Goal: Transaction & Acquisition: Purchase product/service

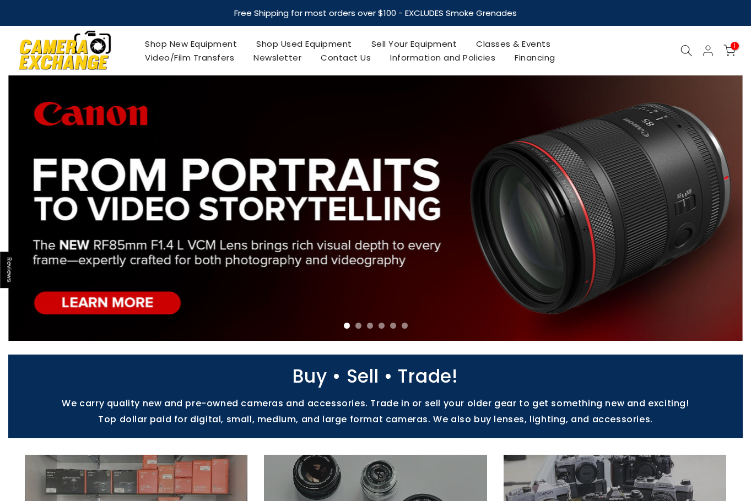
click at [689, 54] on icon at bounding box center [686, 51] width 12 height 12
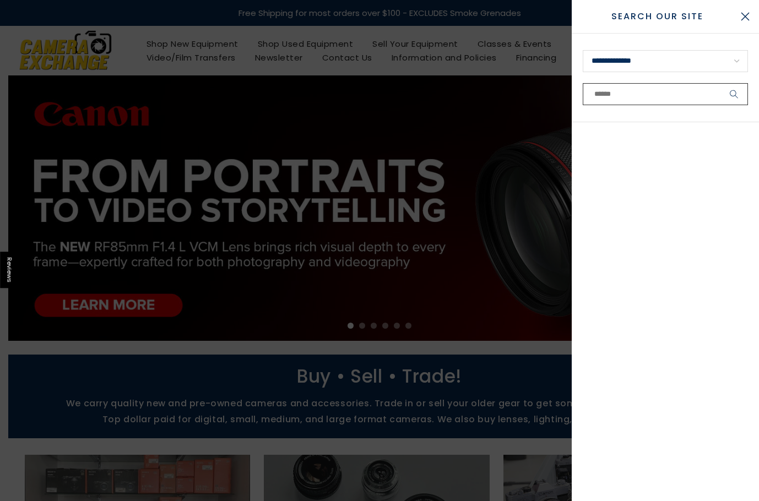
click at [658, 92] on input "text" at bounding box center [665, 94] width 165 height 22
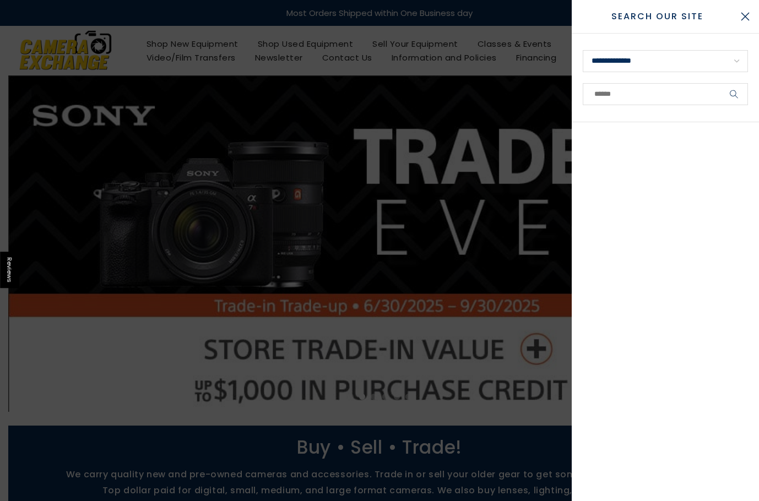
click at [425, 58] on div at bounding box center [379, 250] width 759 height 501
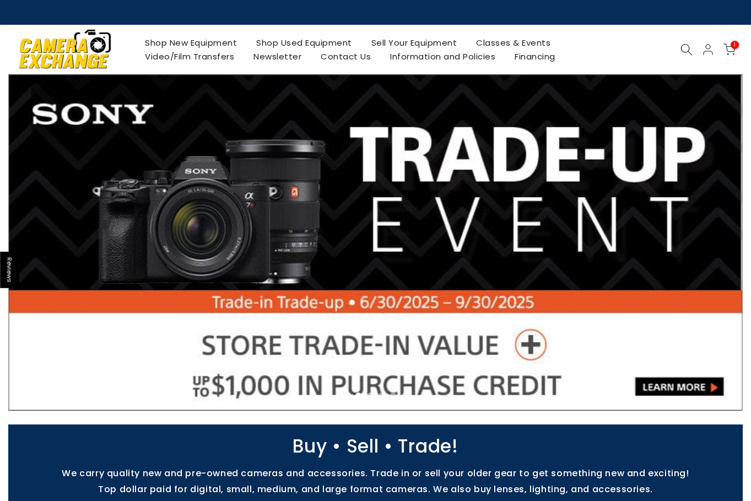
click at [328, 42] on link "Shop Used Equipment" at bounding box center [304, 43] width 115 height 14
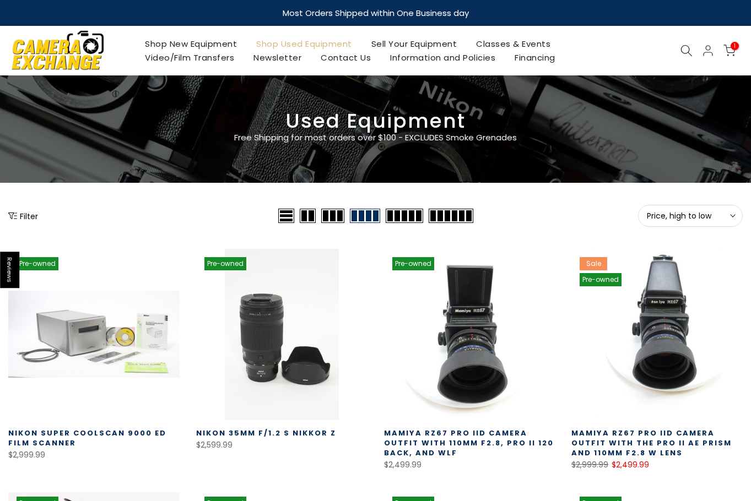
click at [702, 216] on span "Price, high to low" at bounding box center [690, 216] width 87 height 10
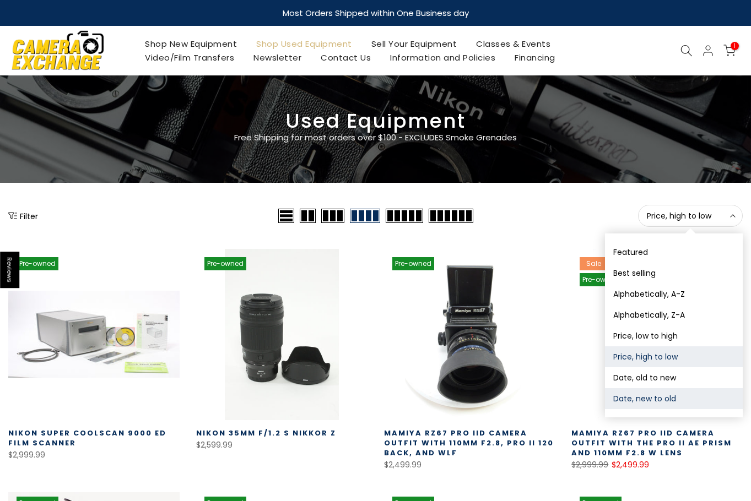
click at [647, 395] on button "Date, new to old" at bounding box center [674, 398] width 138 height 21
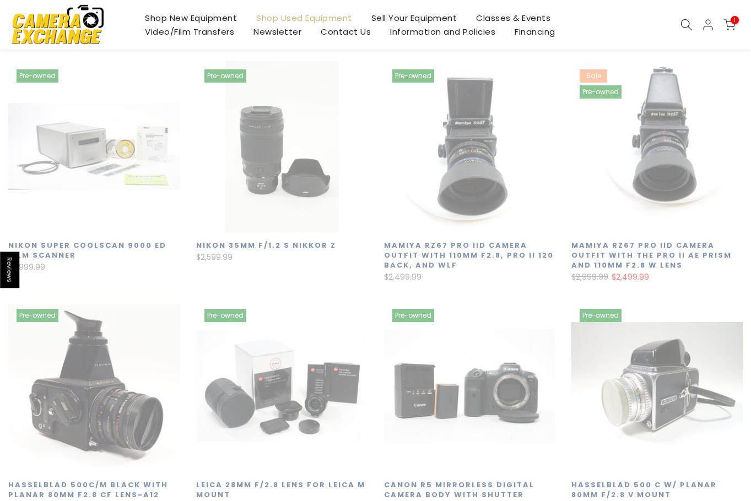
scroll to position [194, 0]
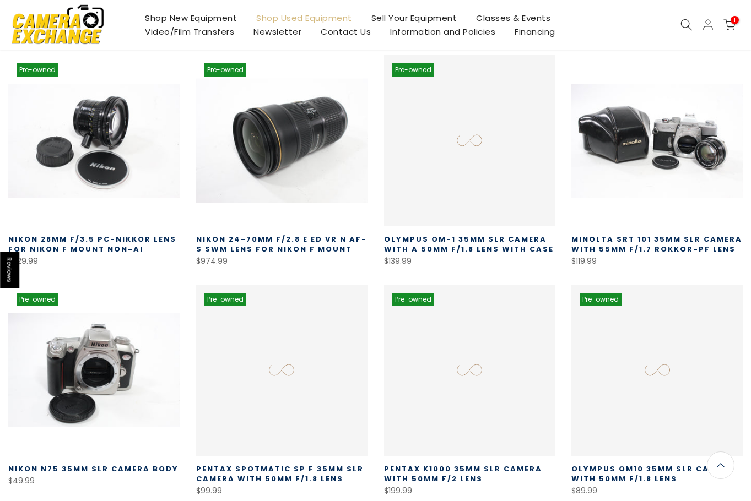
click at [322, 154] on link at bounding box center [281, 140] width 171 height 171
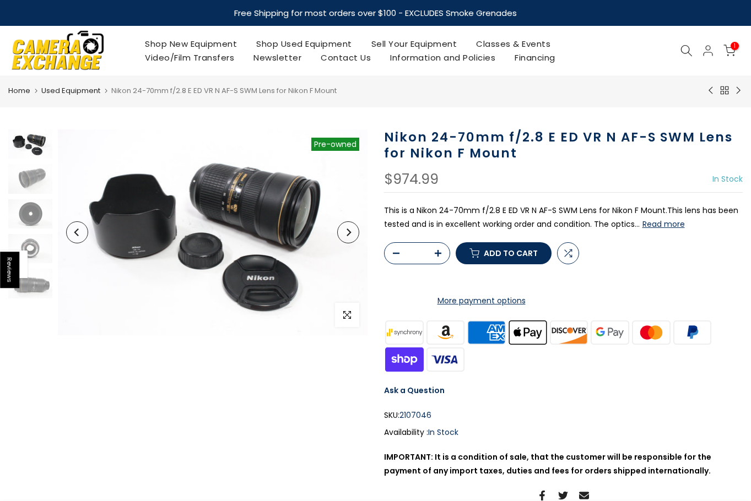
click at [493, 260] on button "Add to cart" at bounding box center [504, 253] width 96 height 22
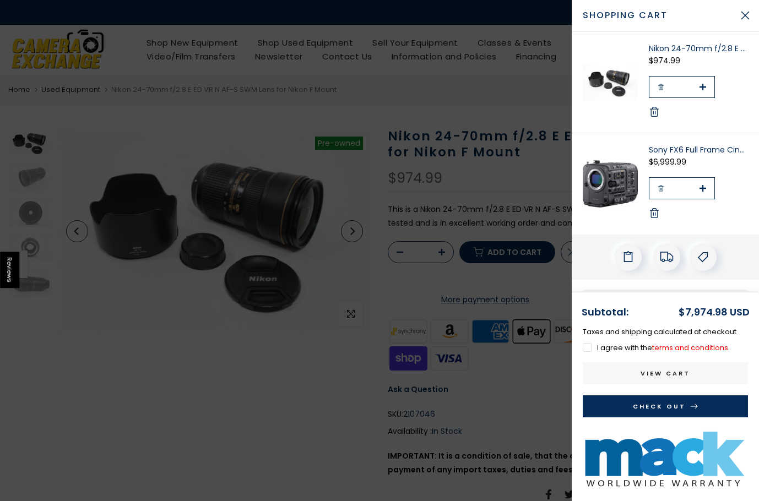
click at [618, 77] on img at bounding box center [610, 82] width 55 height 79
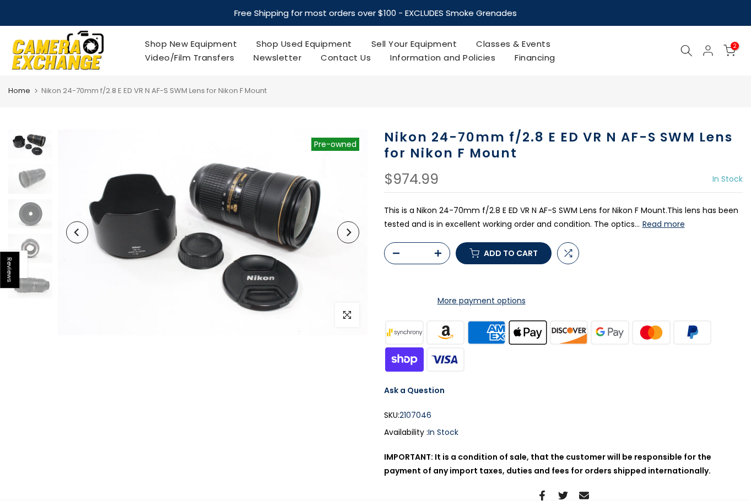
click at [545, 208] on p "This is a Nikon 24-70mm f/2.8 E ED VR N AF-S SWM Lens for Nikon F Mount.This le…" at bounding box center [563, 218] width 359 height 28
click at [725, 53] on icon at bounding box center [729, 51] width 12 height 12
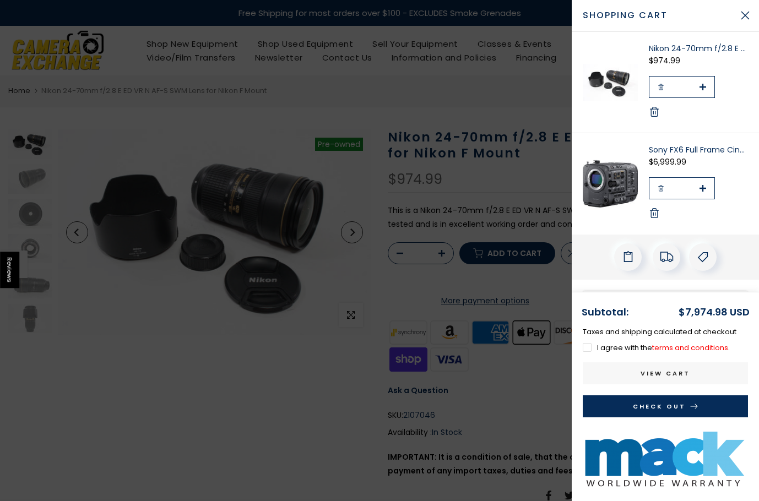
click at [686, 407] on button "Check Out" at bounding box center [665, 407] width 165 height 22
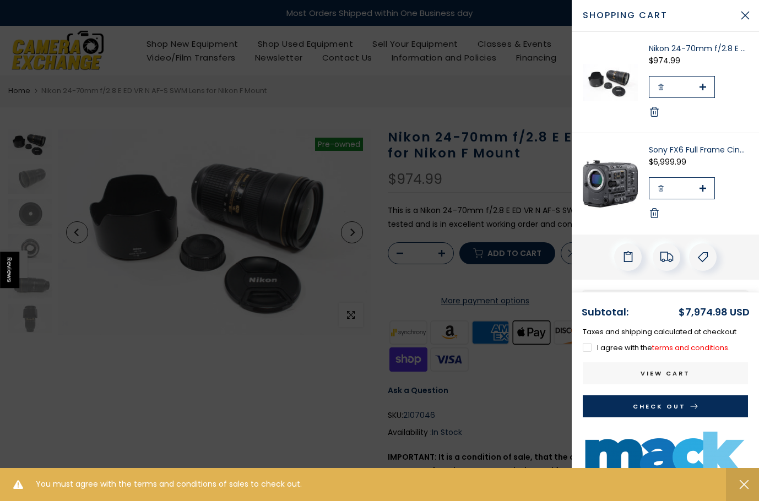
click at [586, 354] on p "I agree with the terms and conditions ." at bounding box center [665, 348] width 165 height 13
click at [586, 351] on label "I agree with the terms and conditions ." at bounding box center [656, 348] width 147 height 10
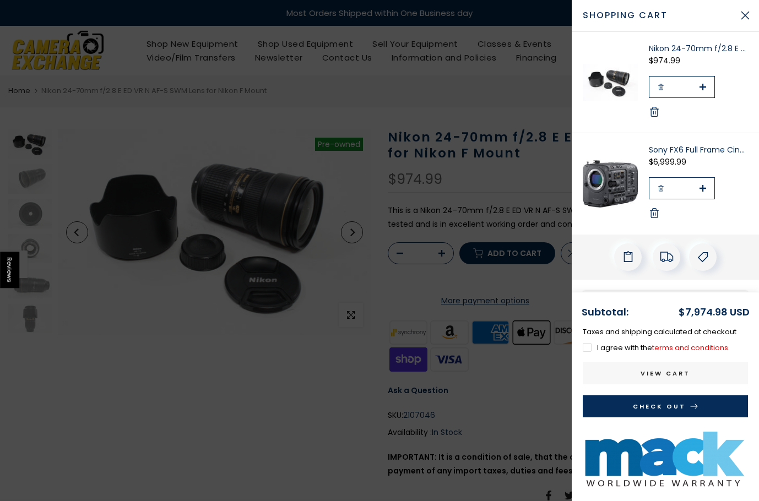
click at [587, 348] on label "I agree with the terms and conditions ." at bounding box center [656, 348] width 147 height 10
click at [618, 403] on button "Check Out" at bounding box center [665, 407] width 165 height 22
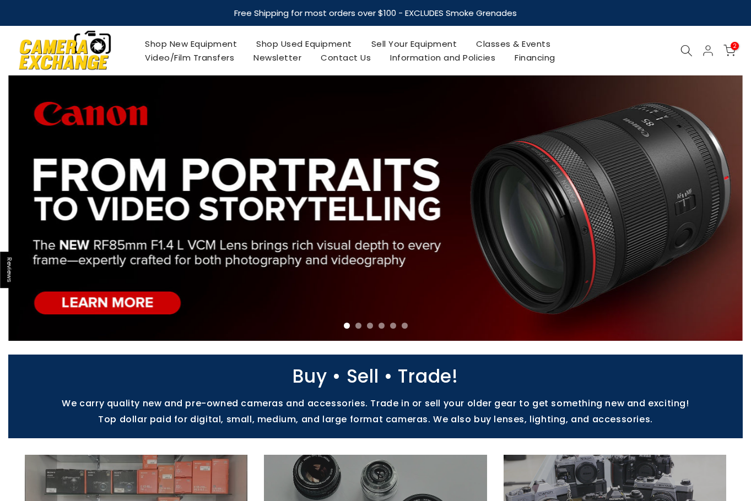
click at [273, 47] on link "Shop Used Equipment" at bounding box center [304, 44] width 115 height 14
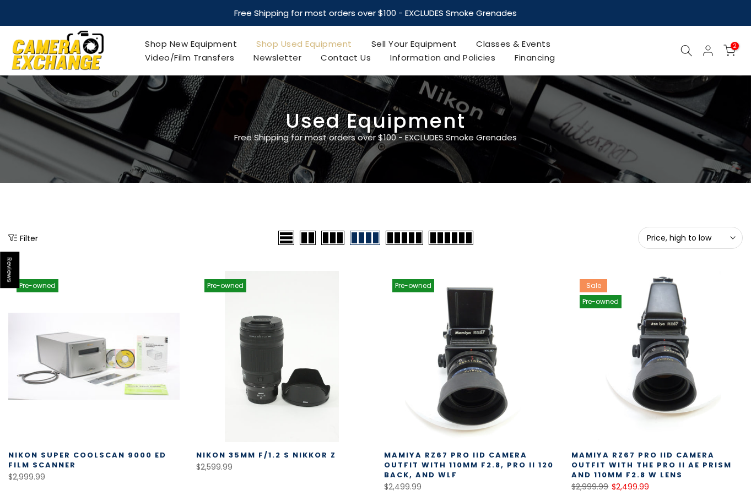
drag, startPoint x: 668, startPoint y: 242, endPoint x: 668, endPoint y: 250, distance: 7.2
click at [667, 242] on span "Price, high to low" at bounding box center [690, 238] width 87 height 10
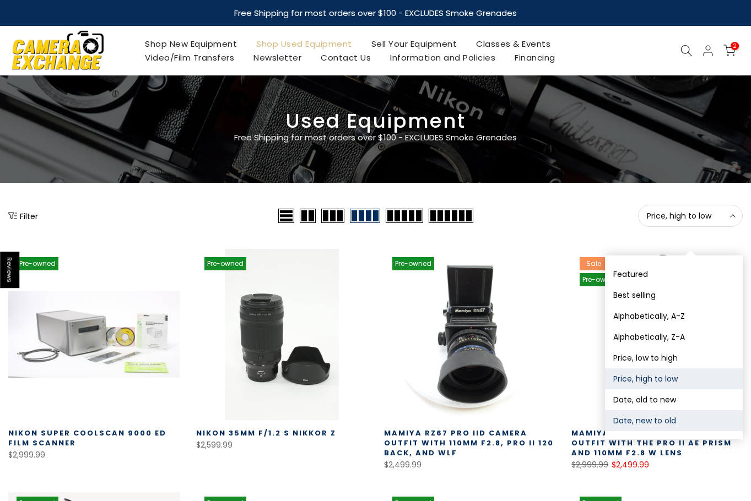
click at [653, 417] on button "Date, new to old" at bounding box center [674, 420] width 138 height 21
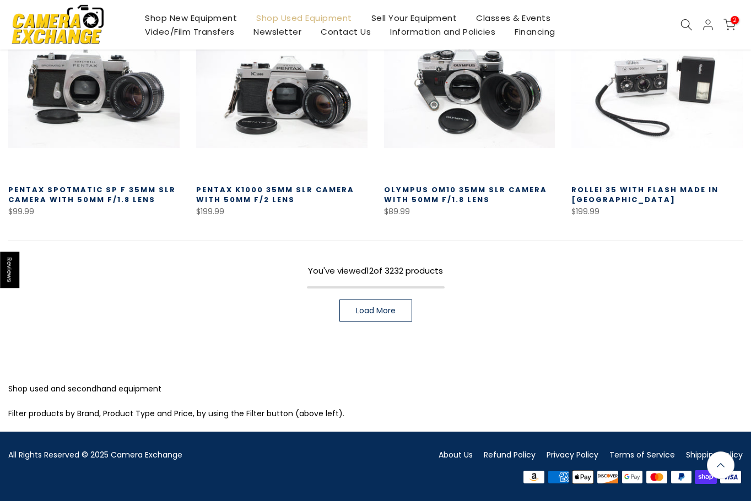
scroll to position [714, 0]
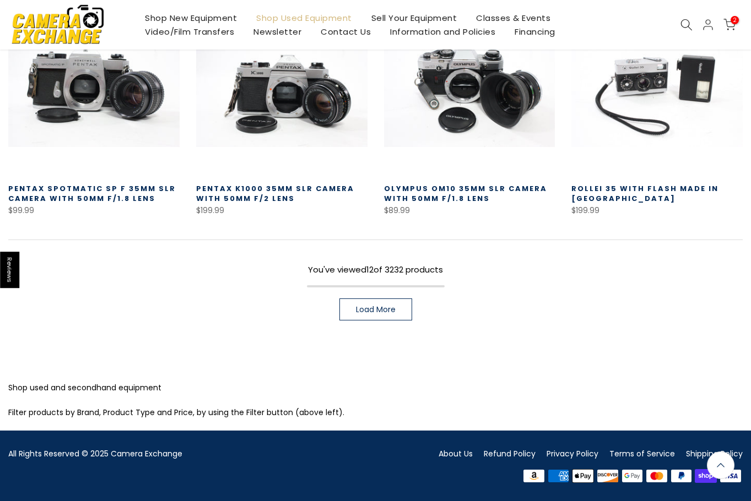
click at [389, 316] on link "Load More" at bounding box center [375, 310] width 73 height 22
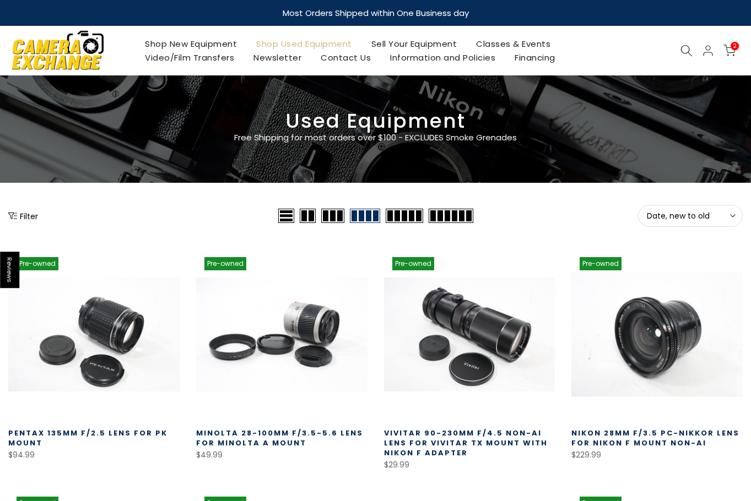
click at [652, 347] on link at bounding box center [656, 334] width 171 height 171
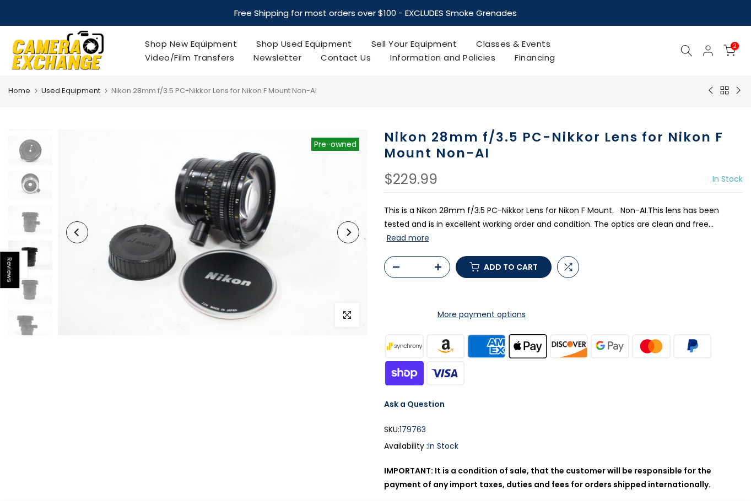
scroll to position [68, 0]
click at [30, 323] on img at bounding box center [30, 320] width 44 height 29
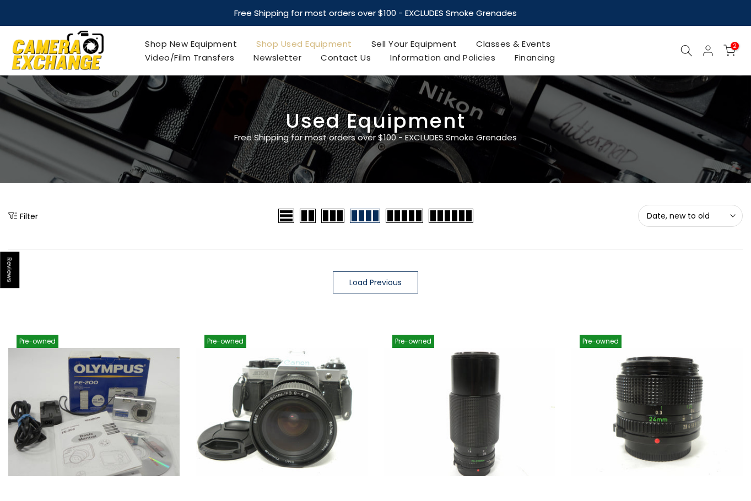
click at [351, 292] on link "Load Previous" at bounding box center [375, 283] width 85 height 22
